Goal: Find specific page/section: Find specific page/section

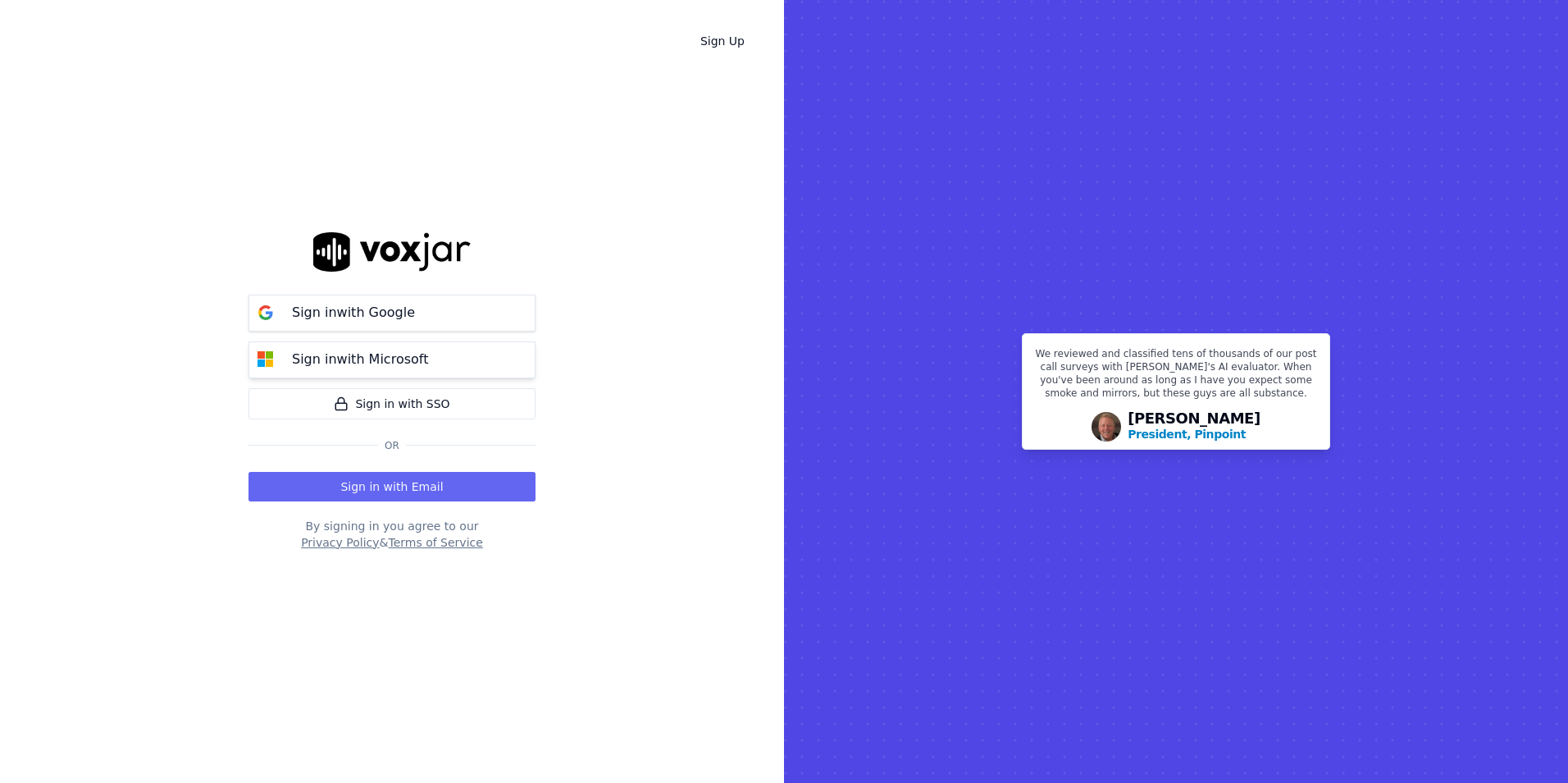
click at [390, 358] on p "Sign in with Microsoft" at bounding box center [359, 359] width 136 height 20
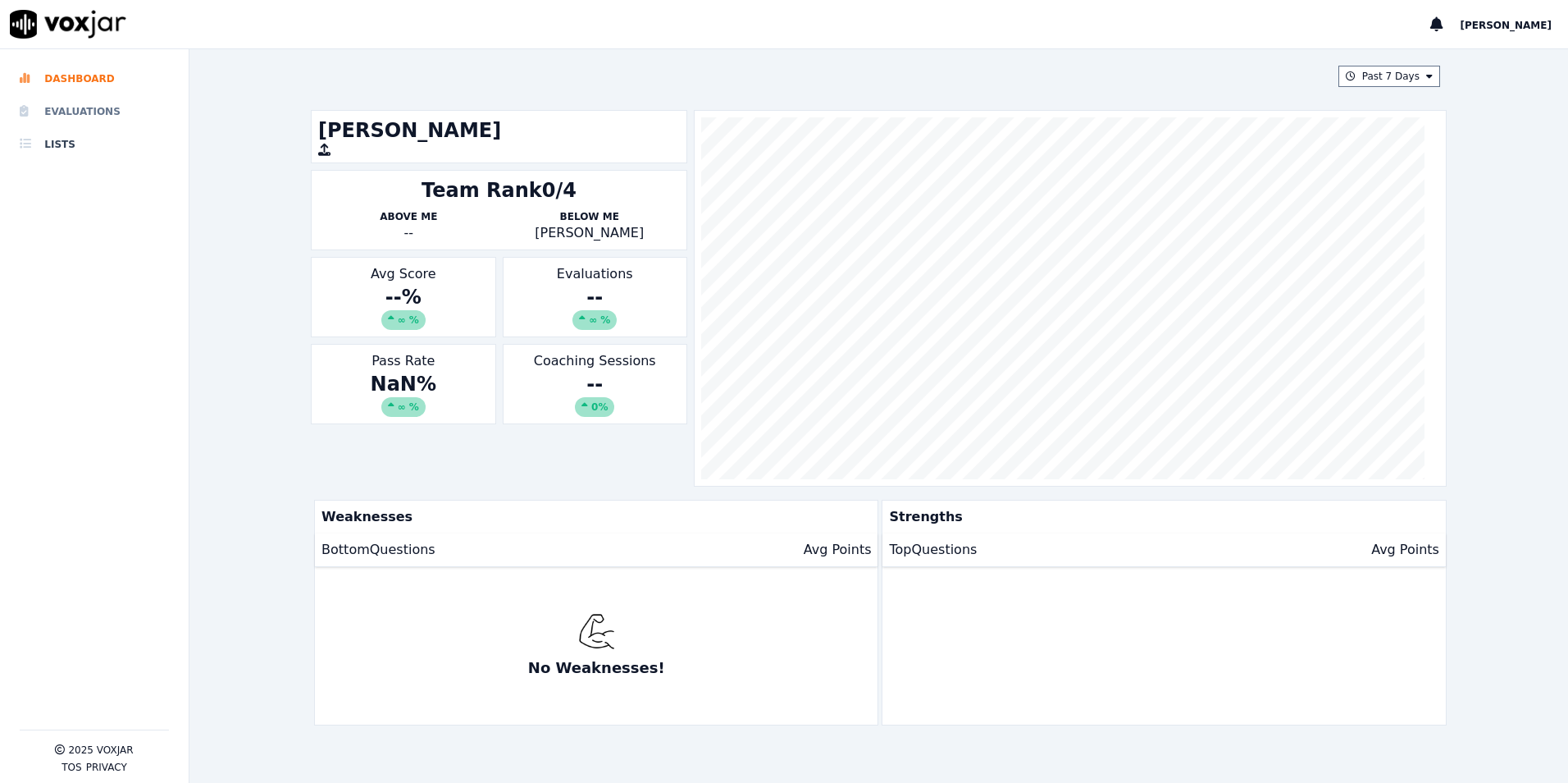
click at [63, 116] on li "Evaluations" at bounding box center [94, 111] width 149 height 33
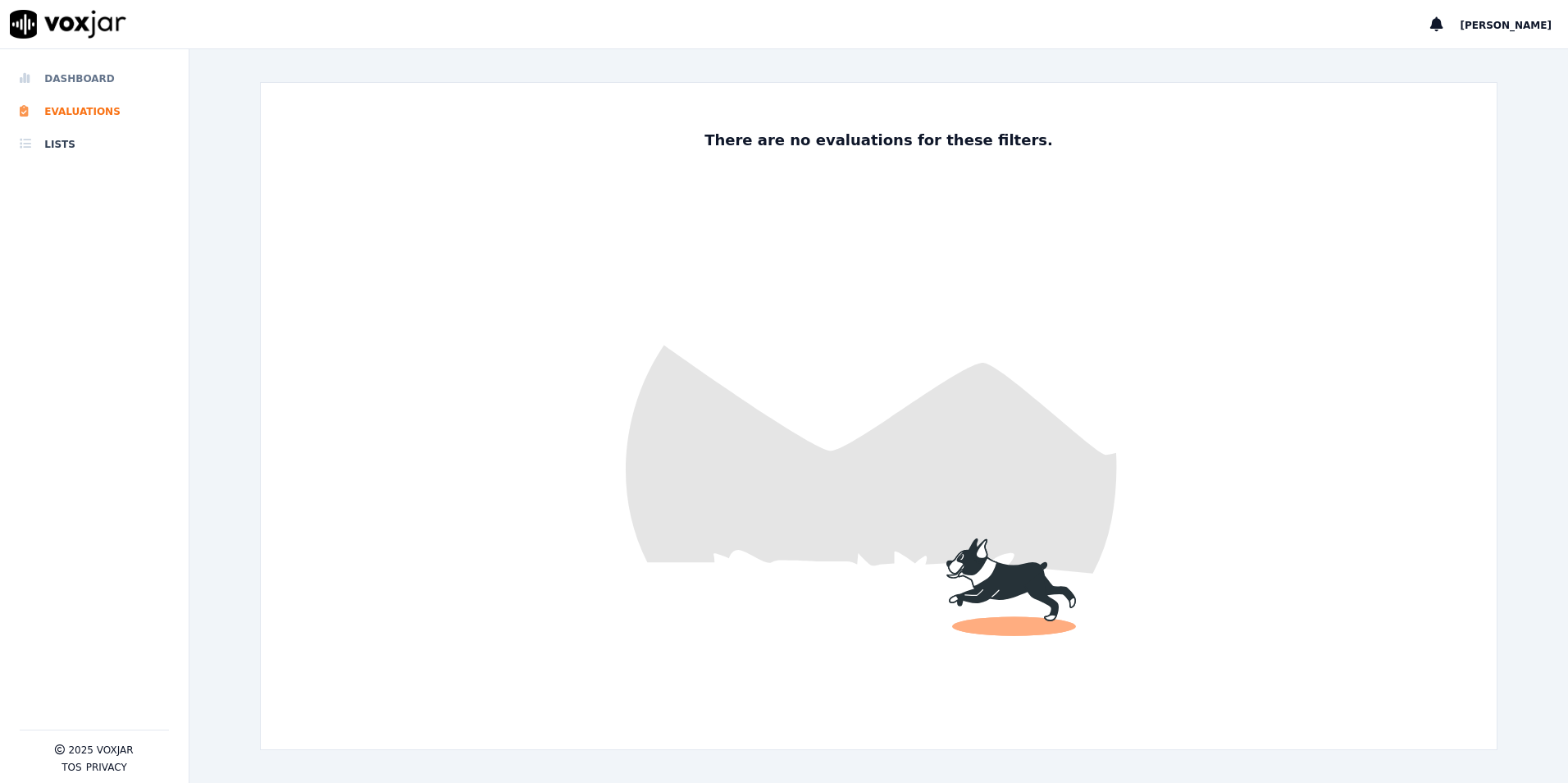
click at [62, 74] on li "Dashboard" at bounding box center [94, 78] width 149 height 33
